Goal: Task Accomplishment & Management: Manage account settings

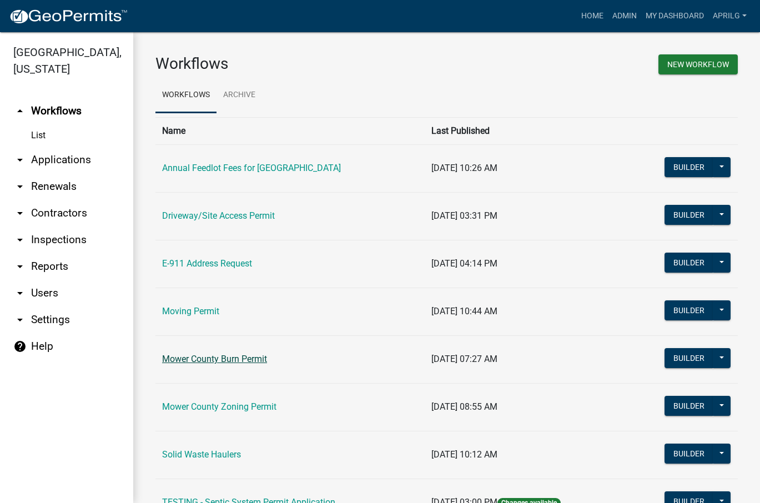
click at [250, 359] on link "Mower County Burn Permit" at bounding box center [214, 359] width 105 height 11
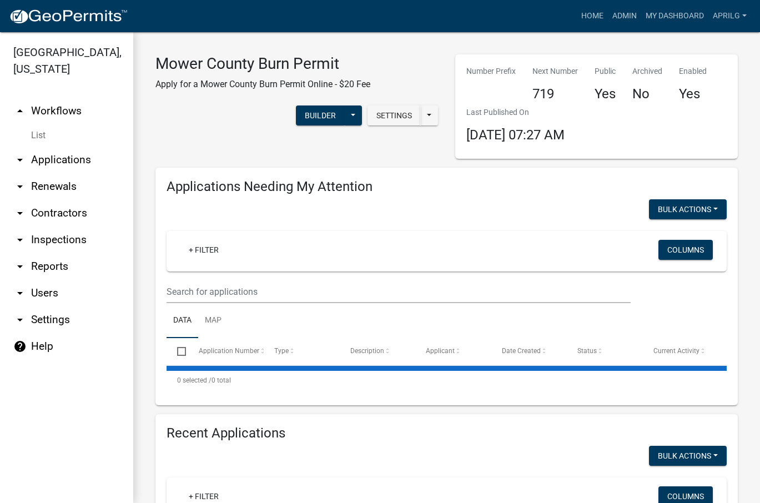
select select "1: 25"
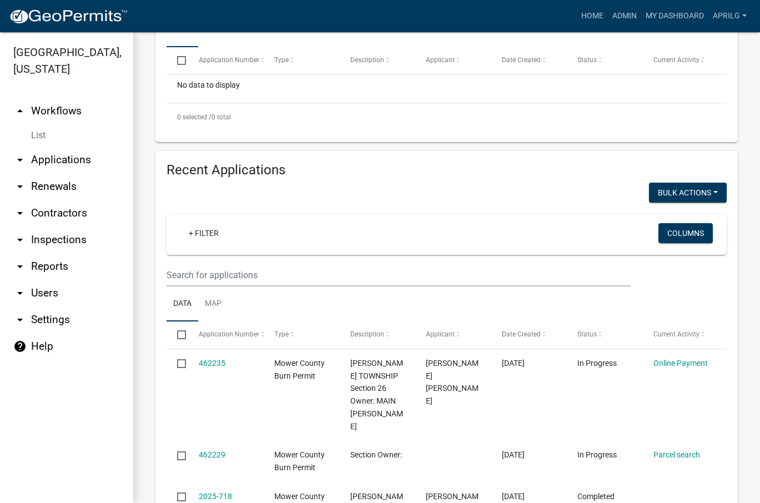
scroll to position [333, 0]
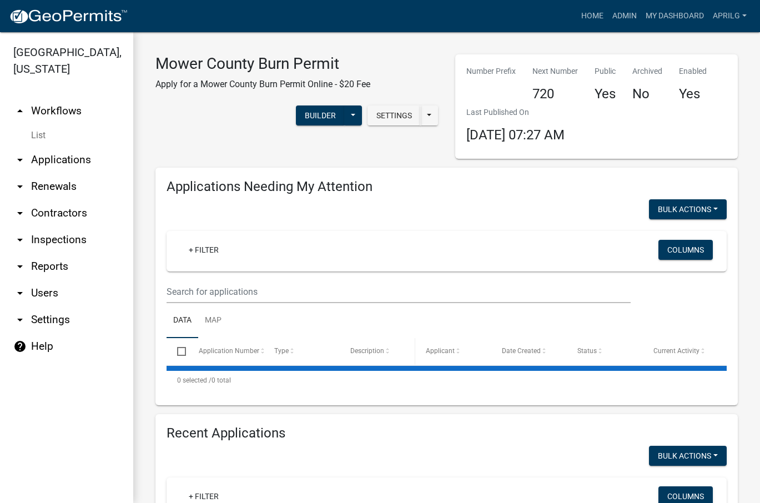
select select "1: 25"
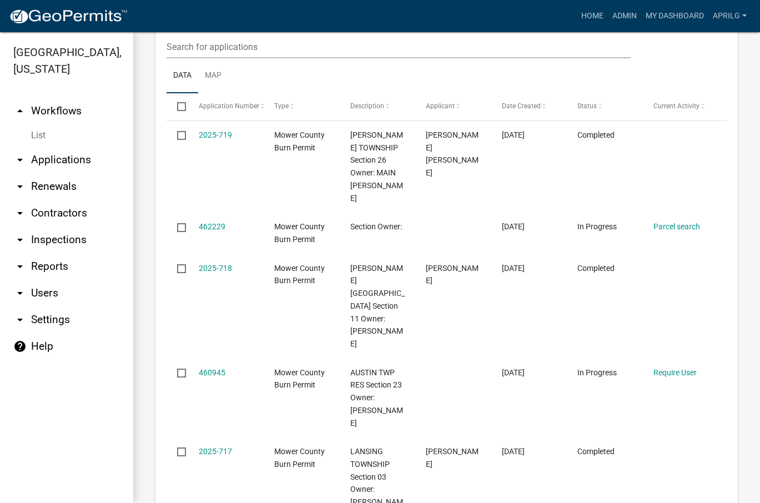
scroll to position [500, 0]
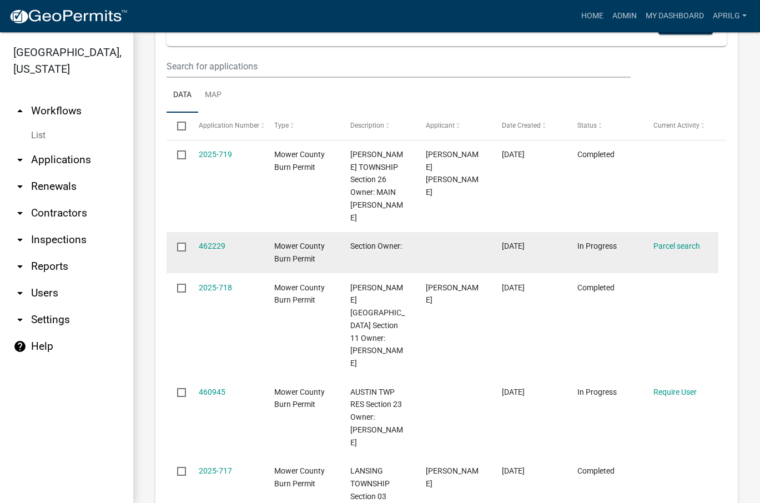
click at [184, 243] on input "checkbox" at bounding box center [180, 246] width 7 height 7
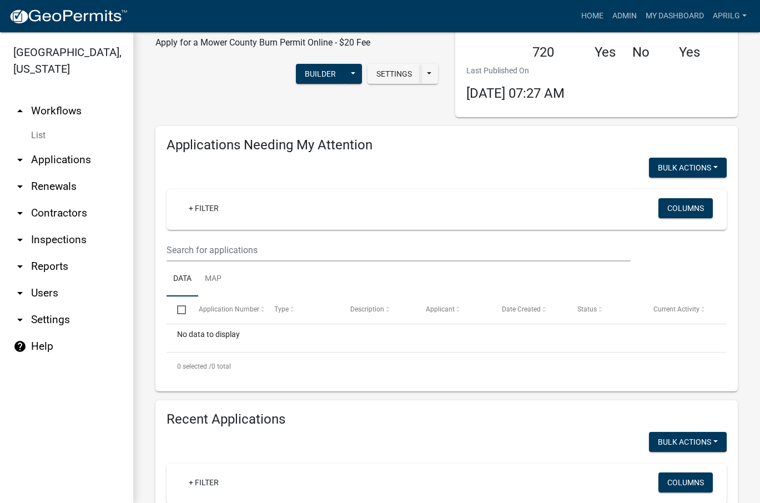
scroll to position [97, 0]
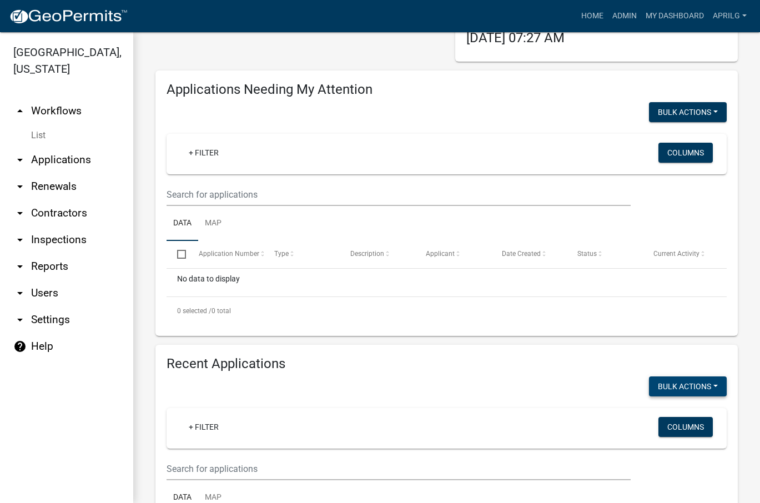
click at [707, 122] on button "Bulk Actions" at bounding box center [688, 112] width 78 height 20
click at [662, 413] on button "Void" at bounding box center [682, 415] width 89 height 27
checkbox input "false"
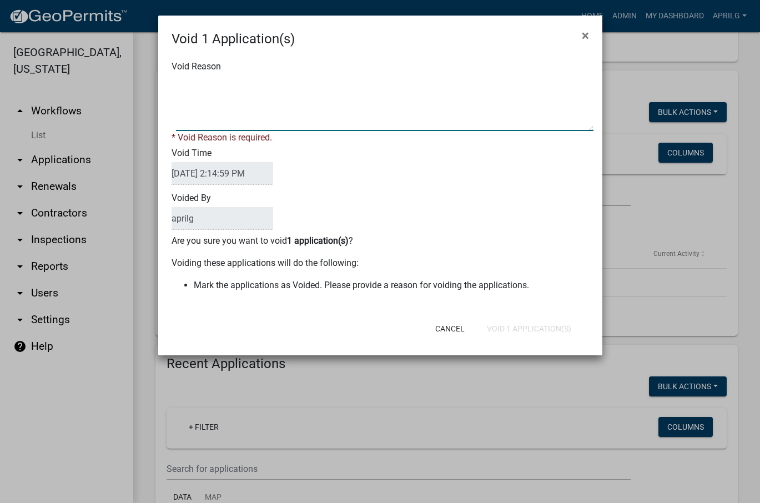
click at [187, 91] on textarea "Void Reason" at bounding box center [385, 104] width 418 height 56
type textarea "incomplete"
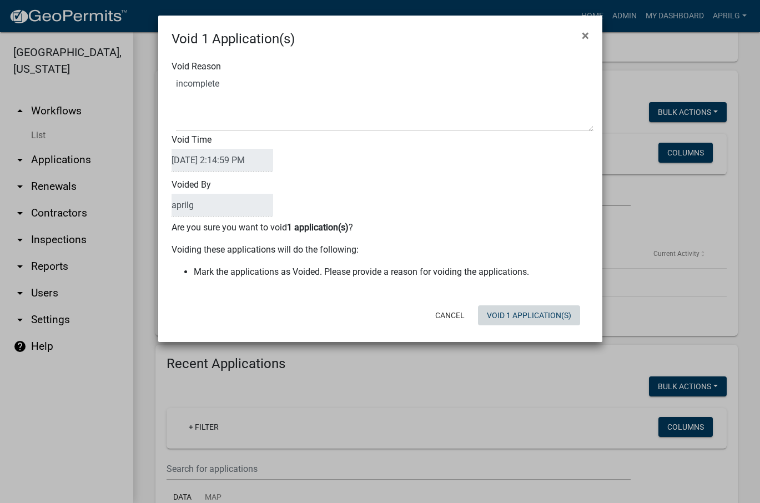
click at [514, 328] on div "Cancel Void 1 Application(s)" at bounding box center [453, 315] width 274 height 29
click at [544, 316] on button "Void 1 Application(s)" at bounding box center [529, 316] width 102 height 20
